Goal: Task Accomplishment & Management: Manage account settings

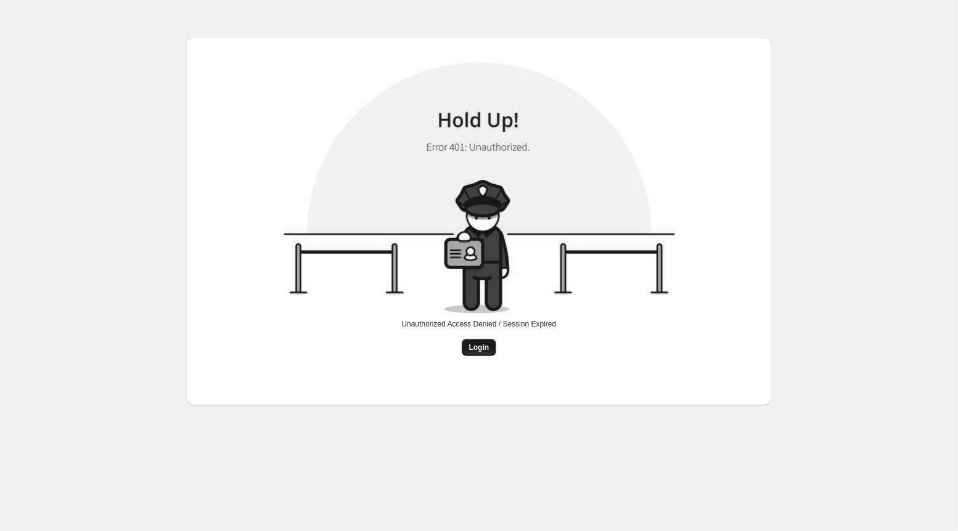
click at [489, 345] on button "Login" at bounding box center [479, 347] width 35 height 17
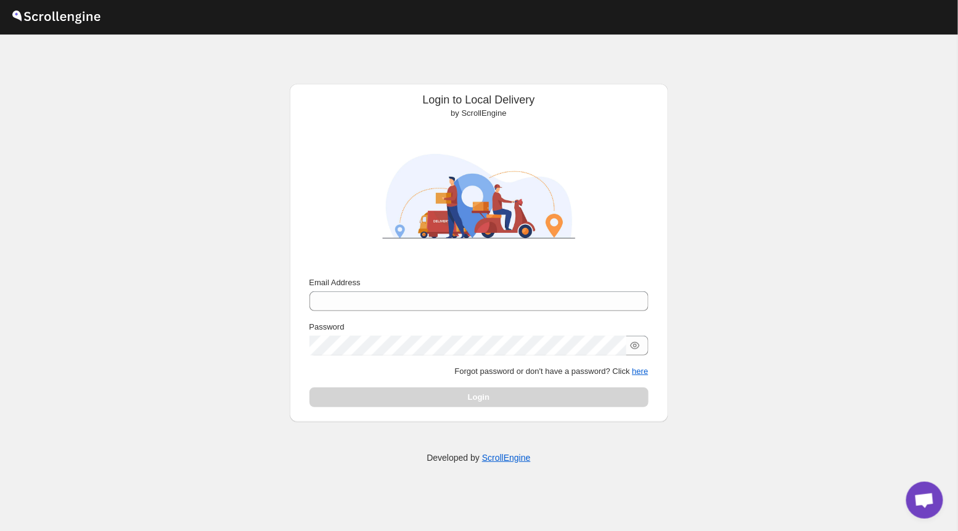
click at [449, 189] on img at bounding box center [479, 197] width 216 height 144
click at [422, 311] on div "Email Address Password Forgot password or don't have a password? Click here Log…" at bounding box center [478, 342] width 339 height 131
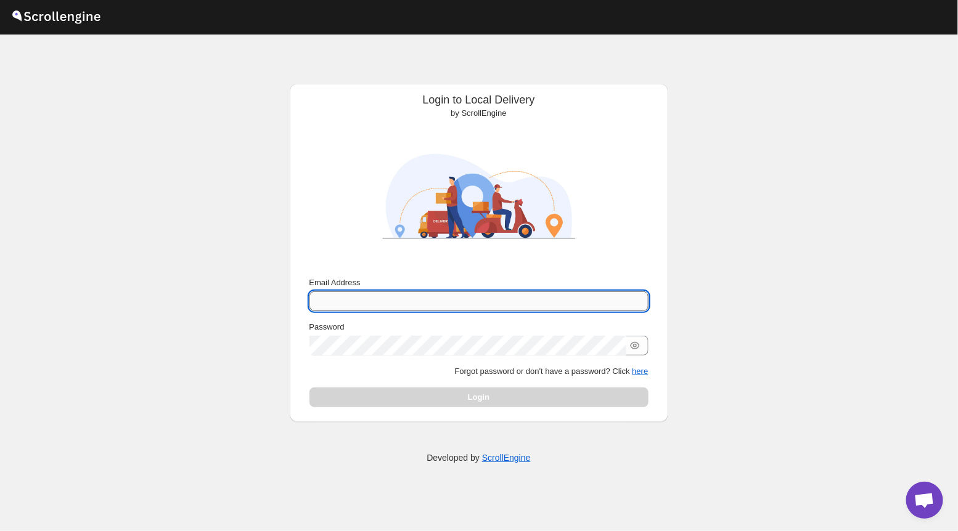
click at [422, 300] on input "Email Address" at bounding box center [478, 302] width 339 height 20
